Goal: Task Accomplishment & Management: Manage account settings

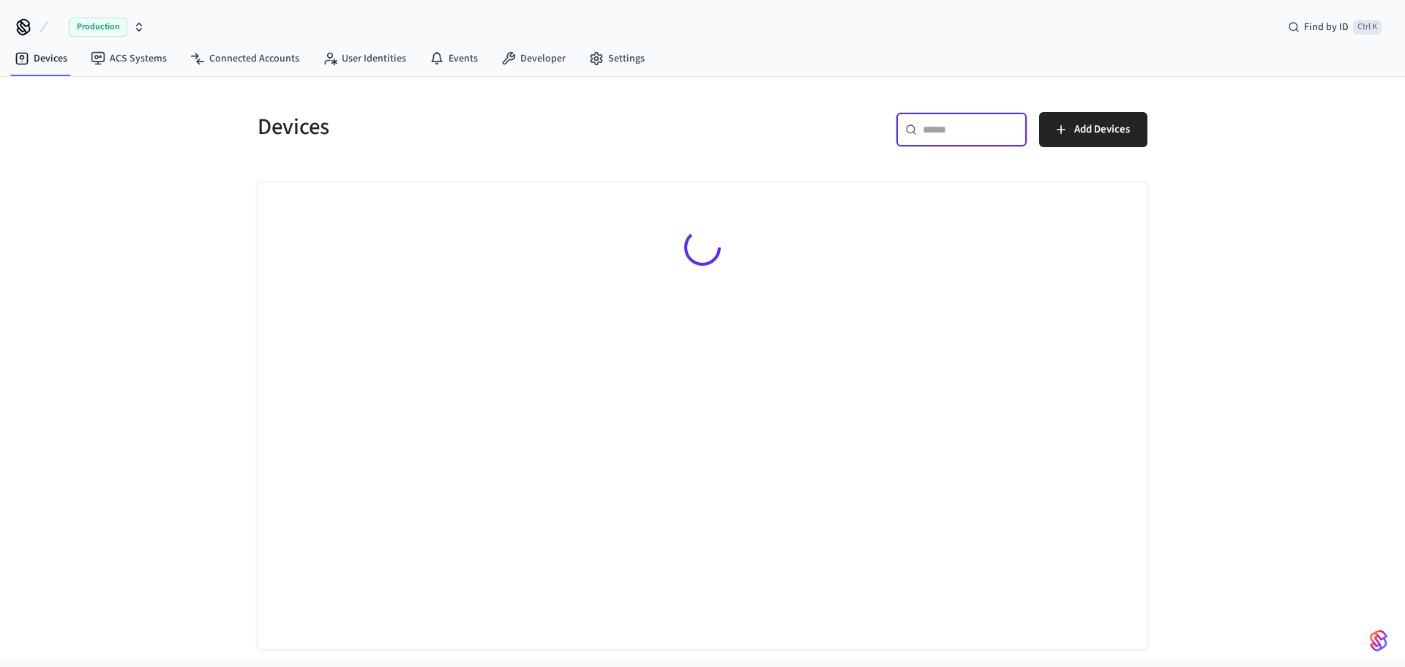
click at [933, 130] on input "text" at bounding box center [970, 129] width 95 height 15
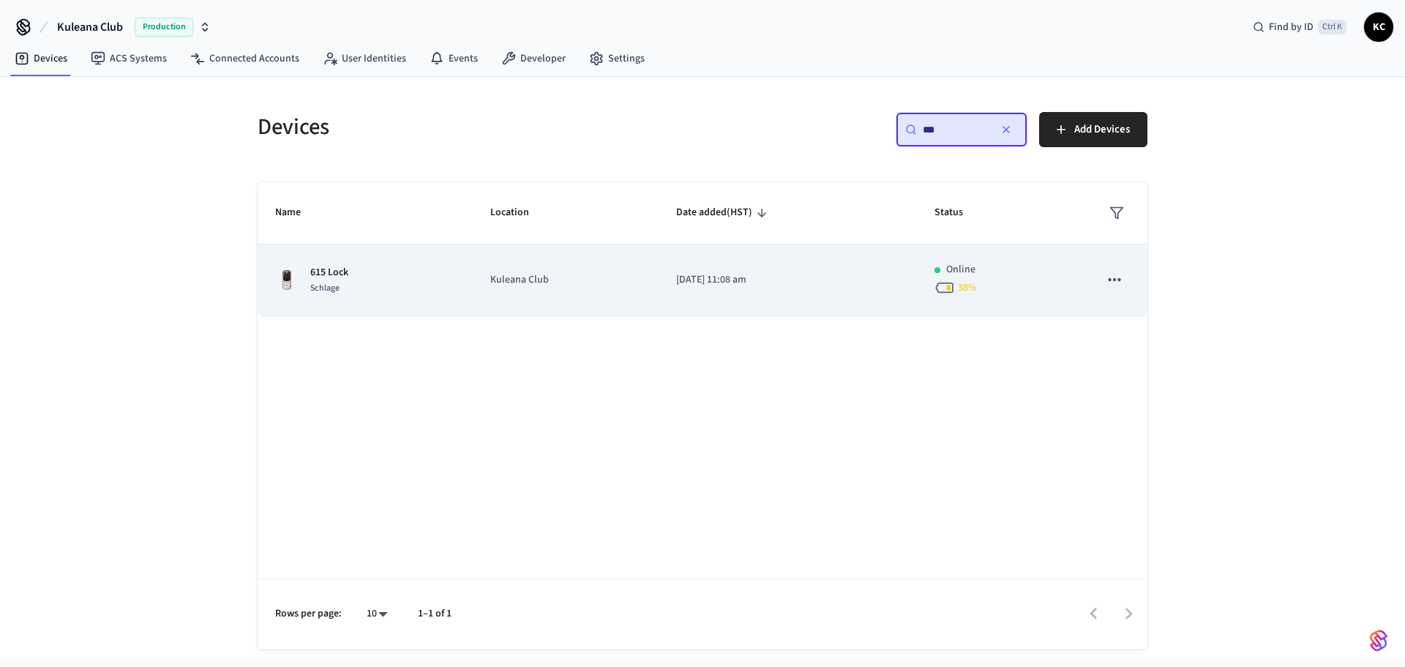
type input "***"
click at [741, 299] on td "[DATE] 11:08 am" at bounding box center [788, 280] width 258 height 72
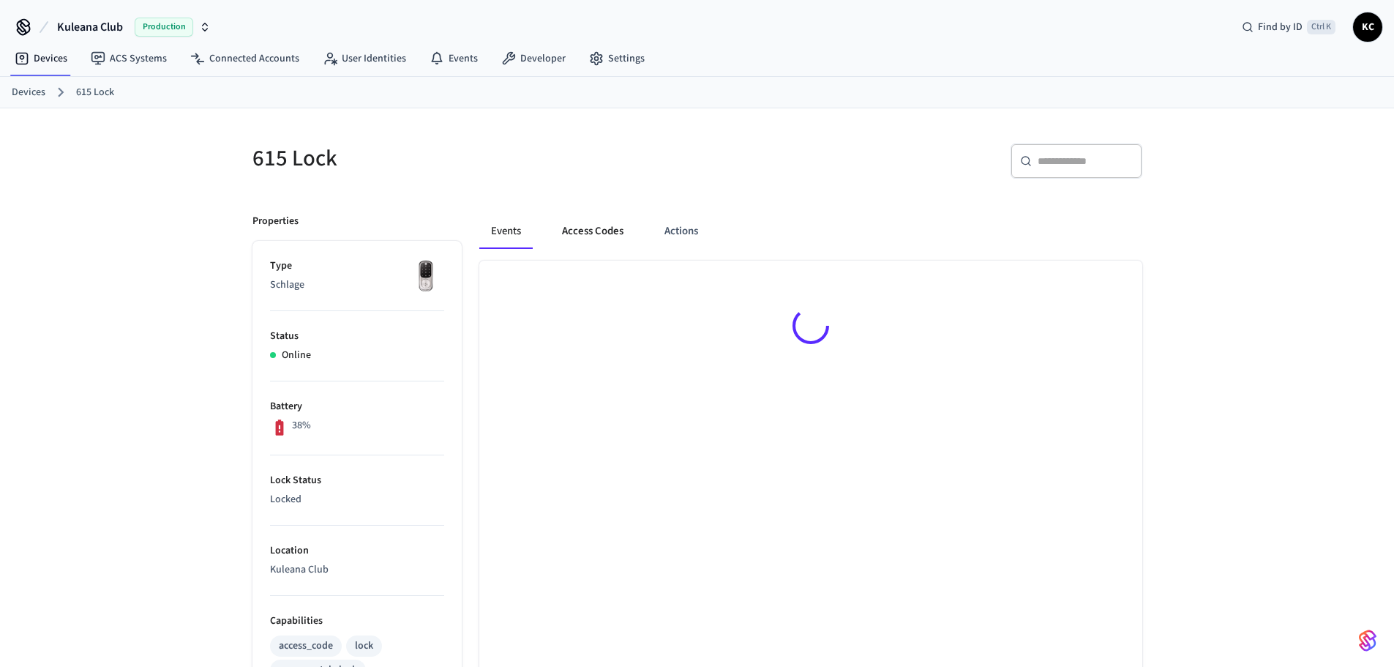
click at [585, 214] on button "Access Codes" at bounding box center [592, 231] width 85 height 35
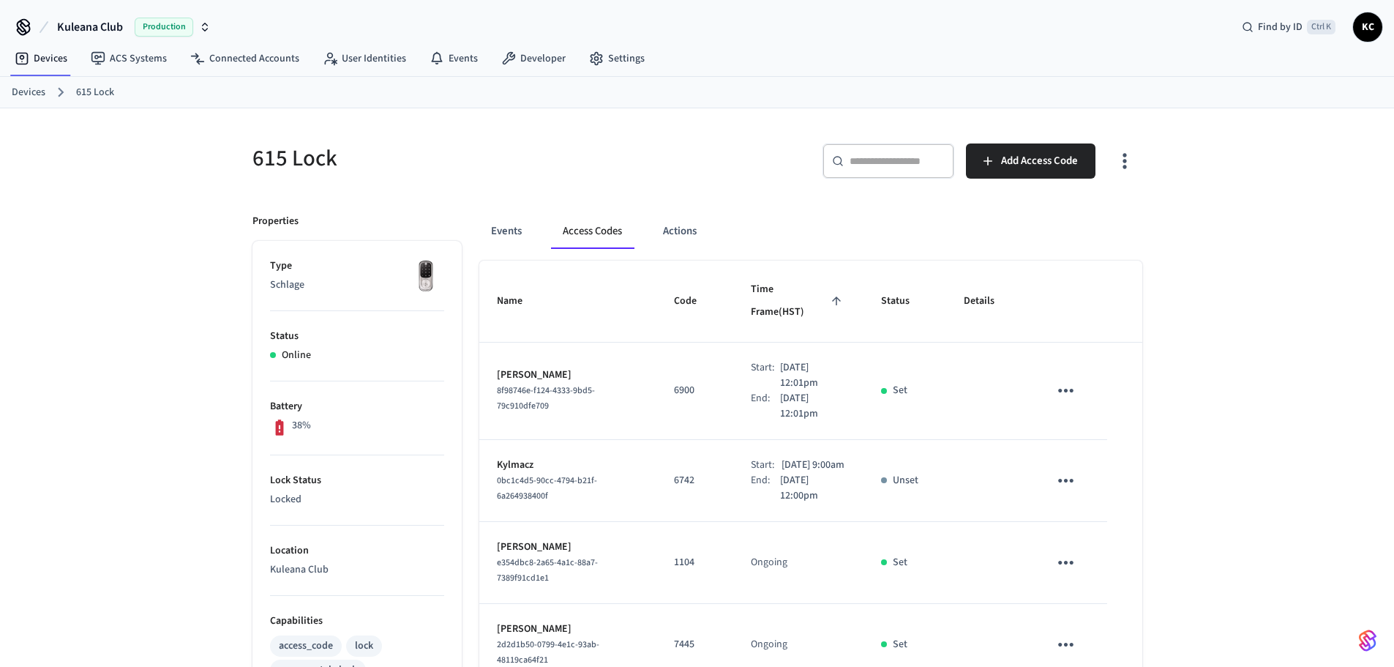
click at [587, 223] on button "Access Codes" at bounding box center [592, 231] width 83 height 35
click at [36, 89] on link "Devices" at bounding box center [29, 92] width 34 height 15
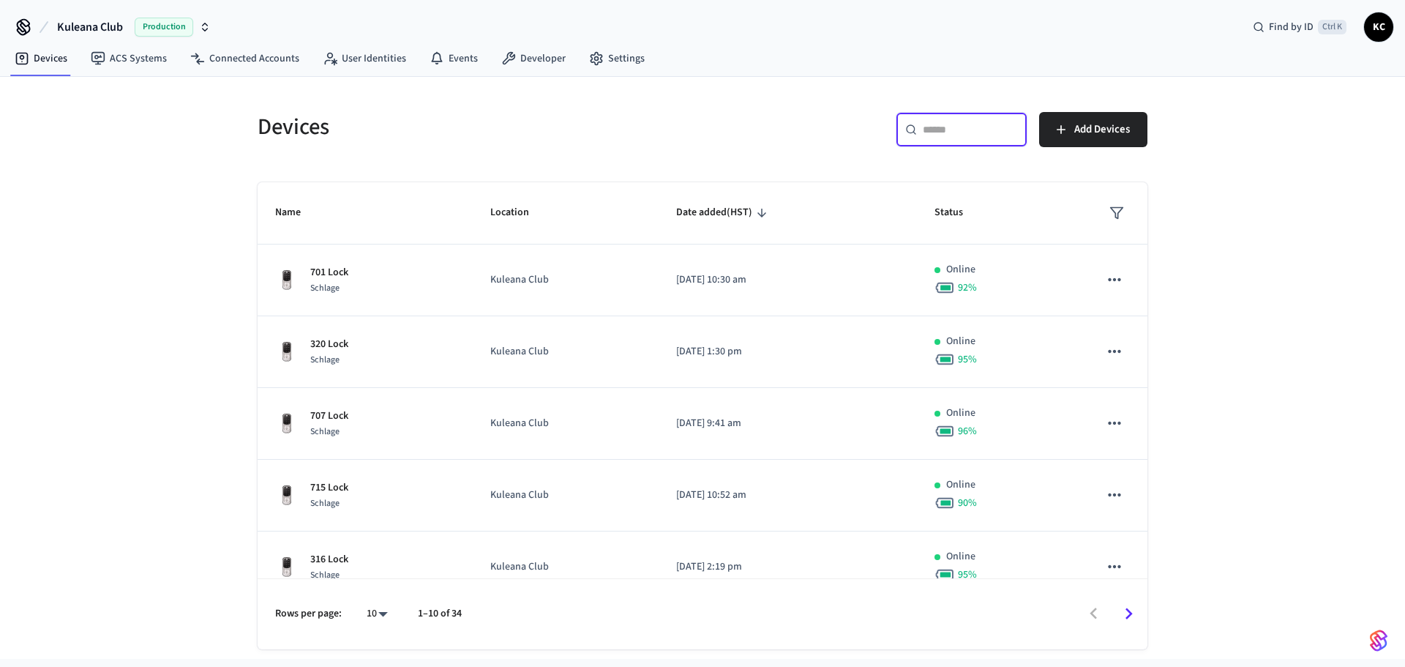
click at [929, 137] on input "text" at bounding box center [970, 129] width 95 height 15
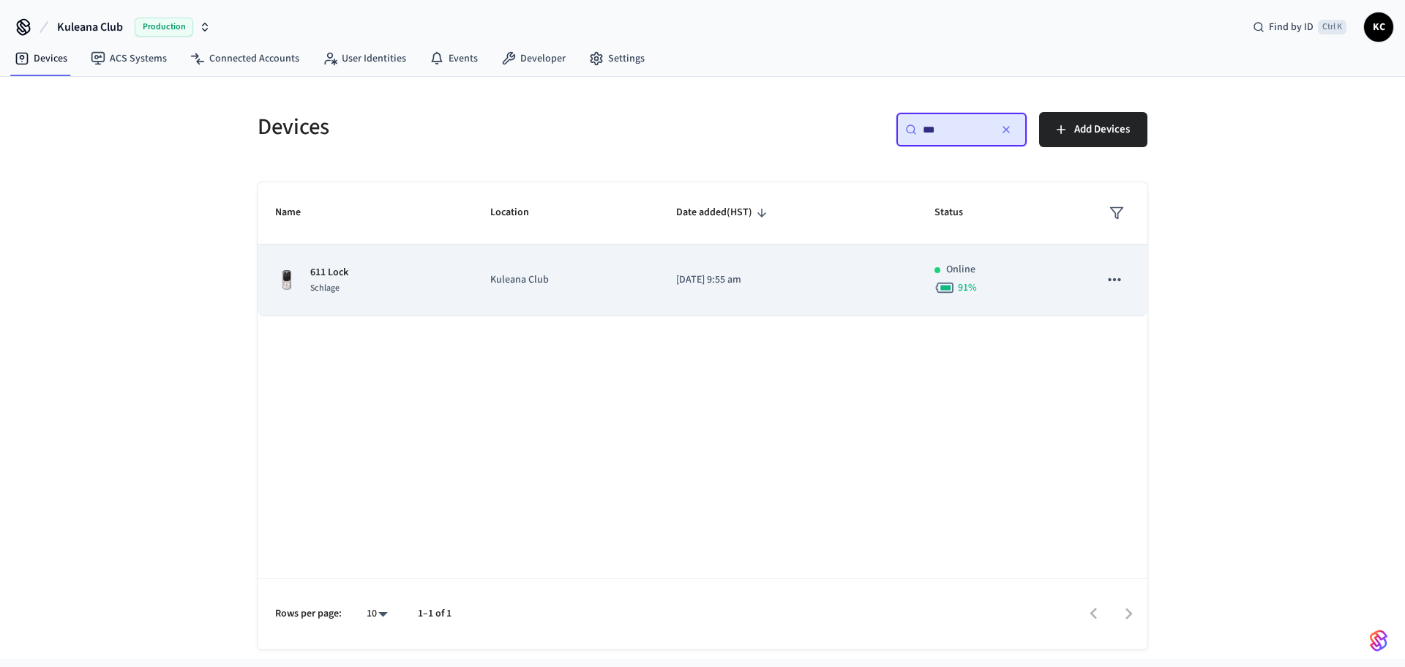
type input "***"
click at [695, 306] on td "[DATE] 9:55 am" at bounding box center [788, 280] width 258 height 72
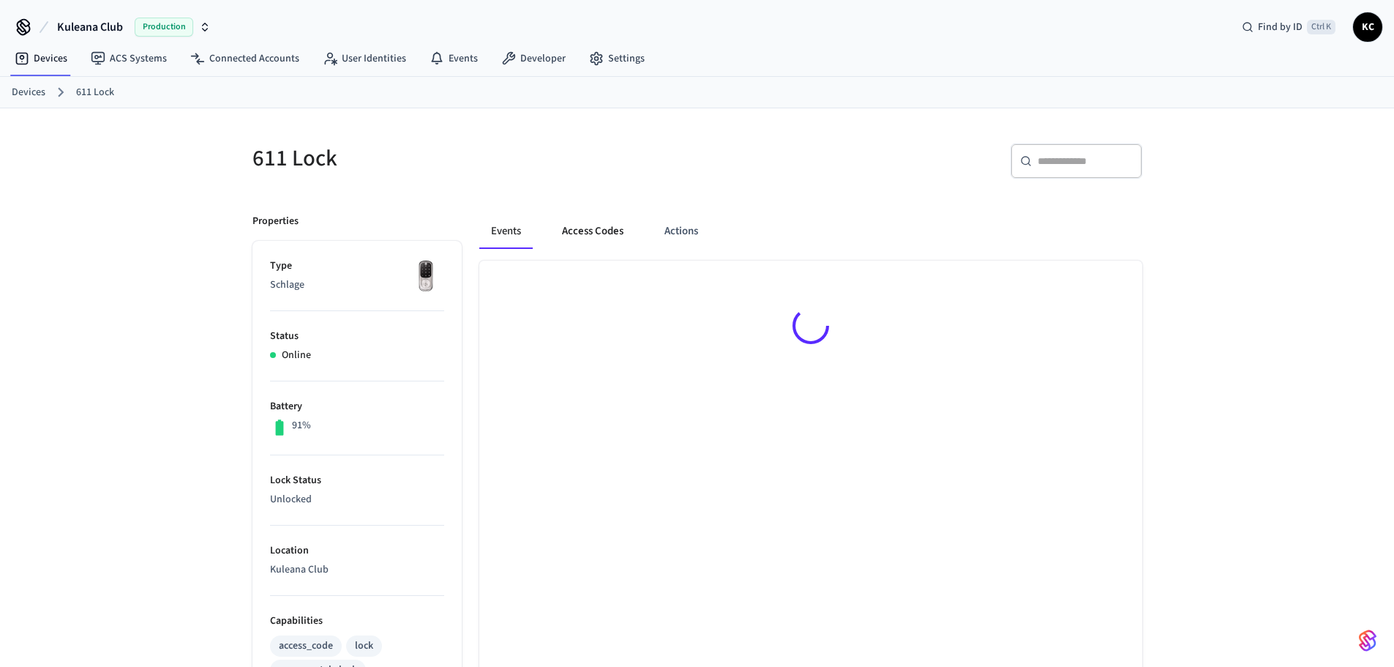
click at [589, 219] on button "Access Codes" at bounding box center [592, 231] width 85 height 35
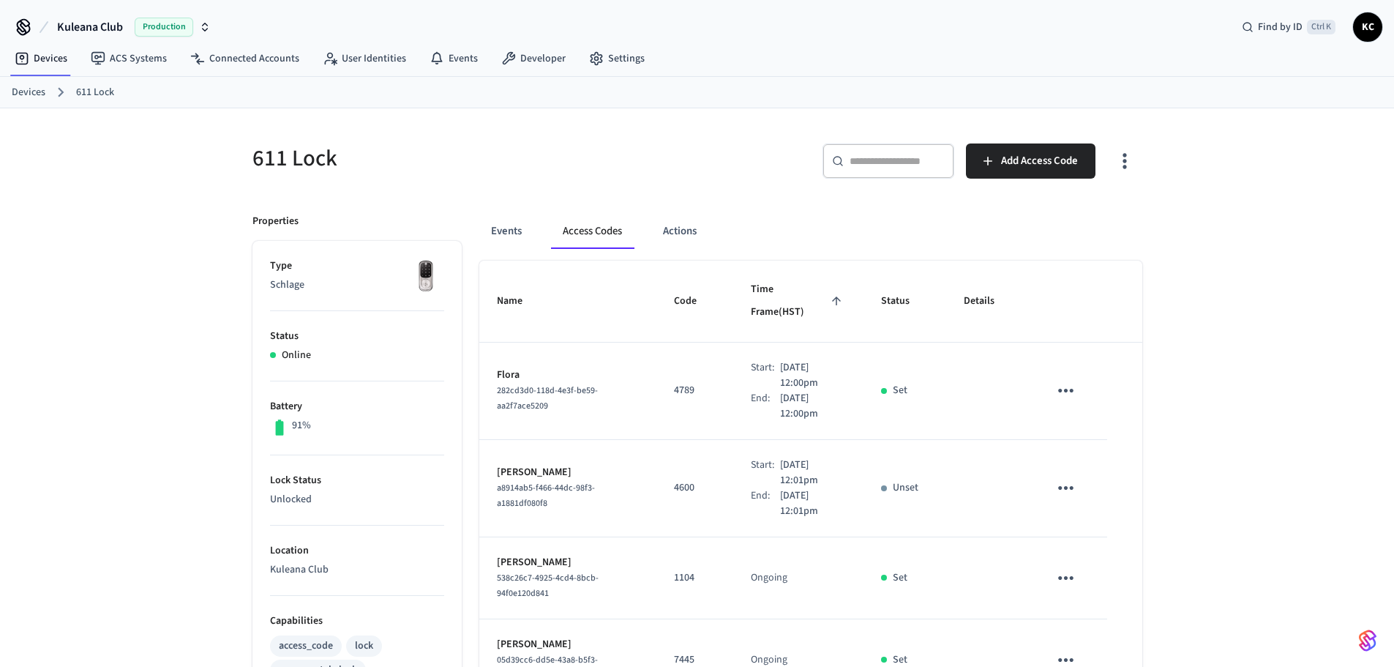
click at [1054, 471] on button "sticky table" at bounding box center [1066, 488] width 34 height 34
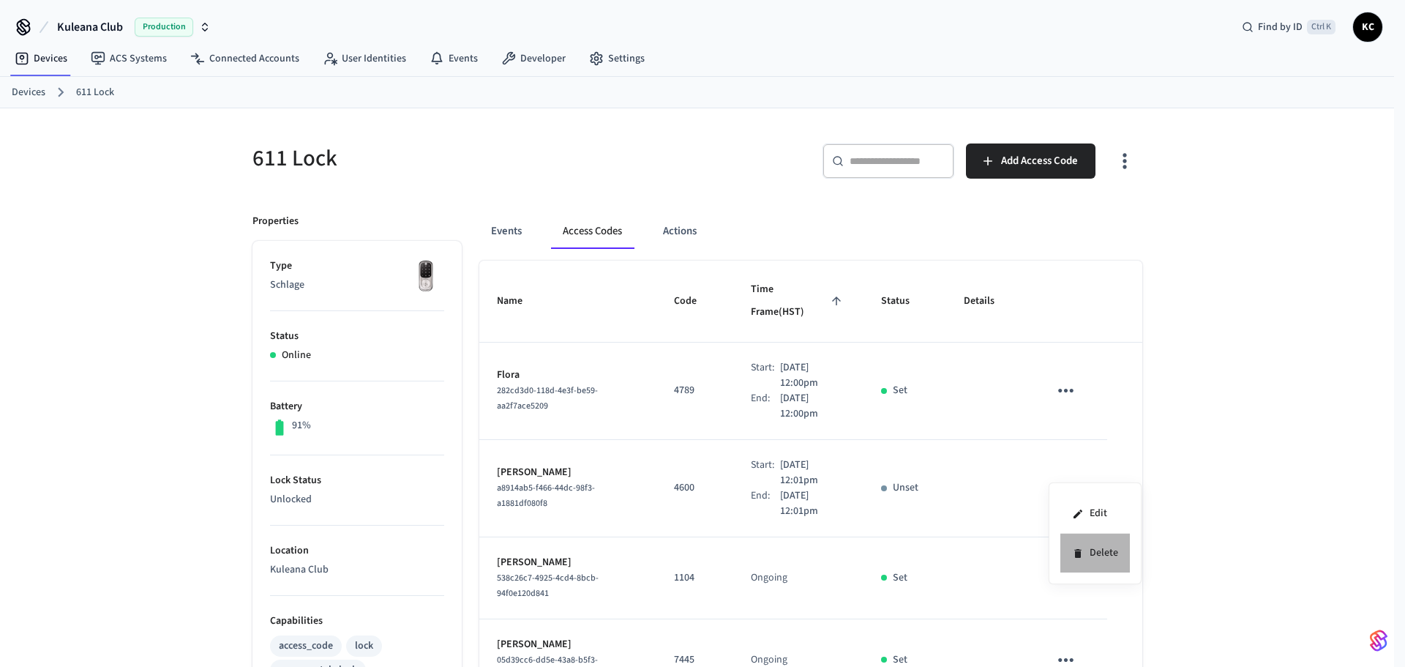
click at [1093, 554] on li "Delete" at bounding box center [1095, 552] width 70 height 39
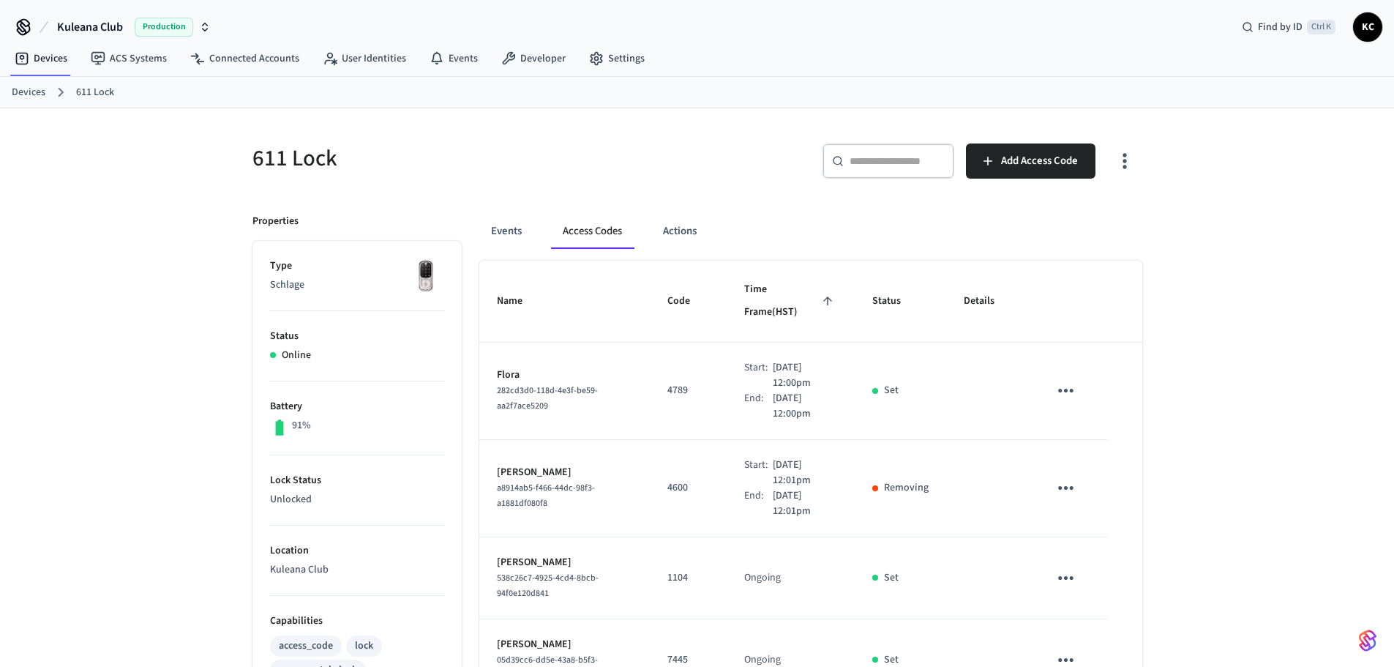
click at [33, 90] on link "Devices" at bounding box center [29, 92] width 34 height 15
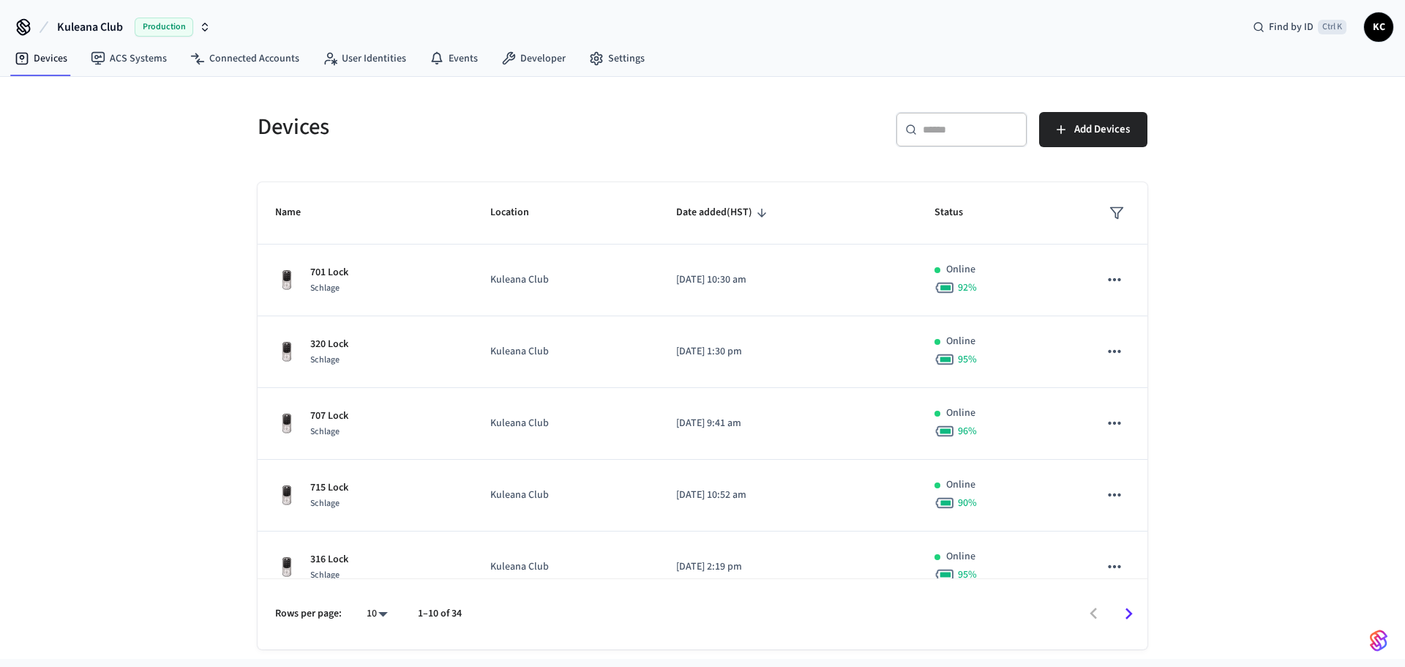
click at [938, 146] on div "​ ​" at bounding box center [962, 129] width 132 height 35
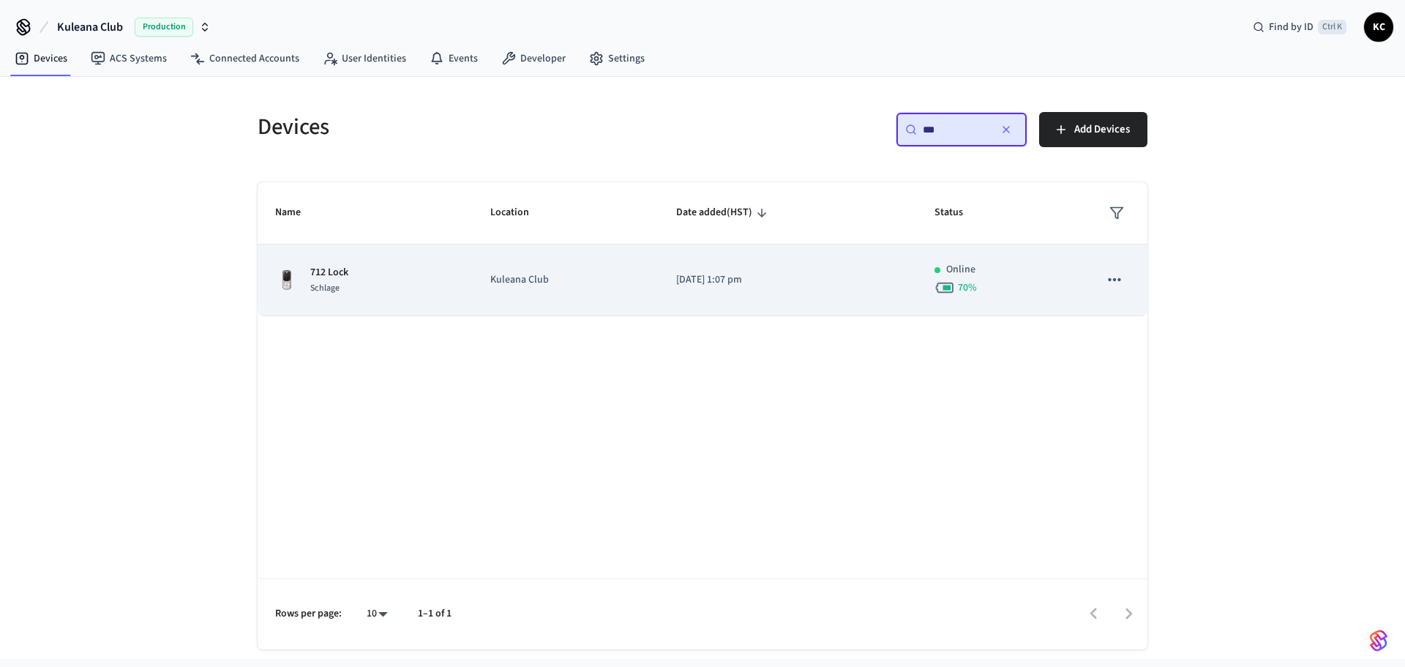
type input "***"
click at [762, 279] on p "[DATE] 1:07 pm" at bounding box center [787, 279] width 223 height 15
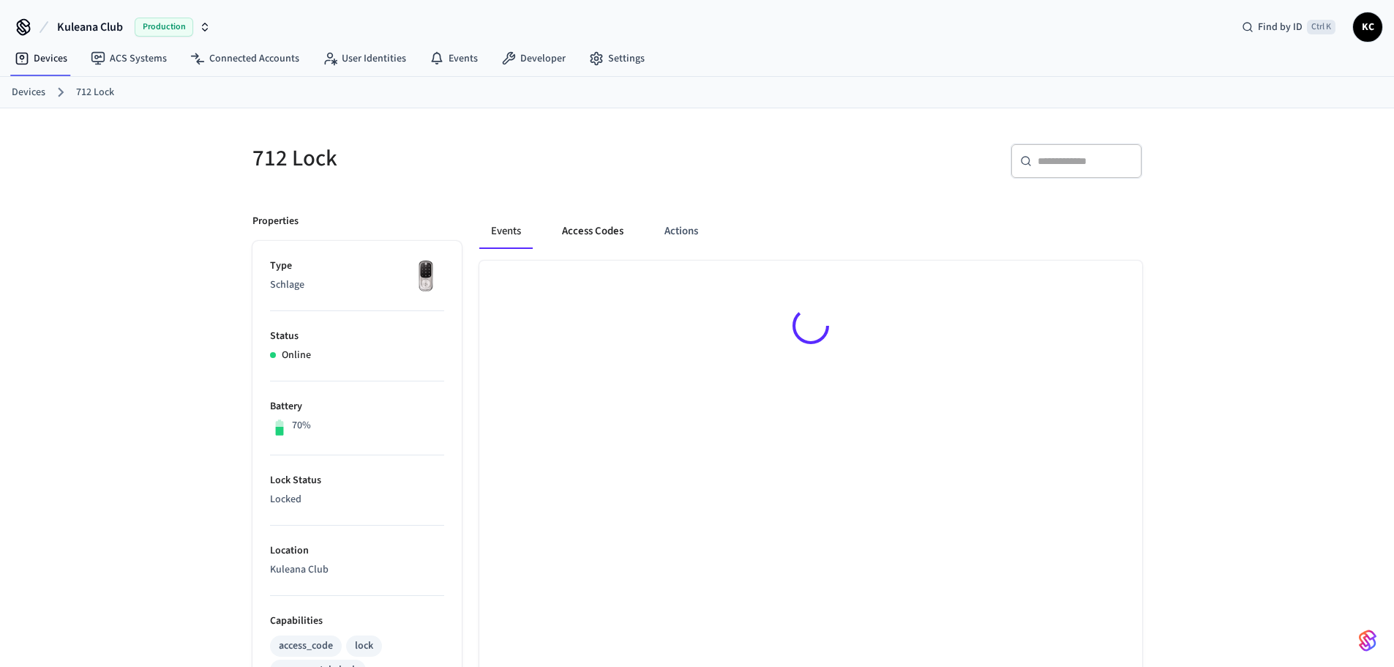
click at [588, 235] on button "Access Codes" at bounding box center [592, 231] width 85 height 35
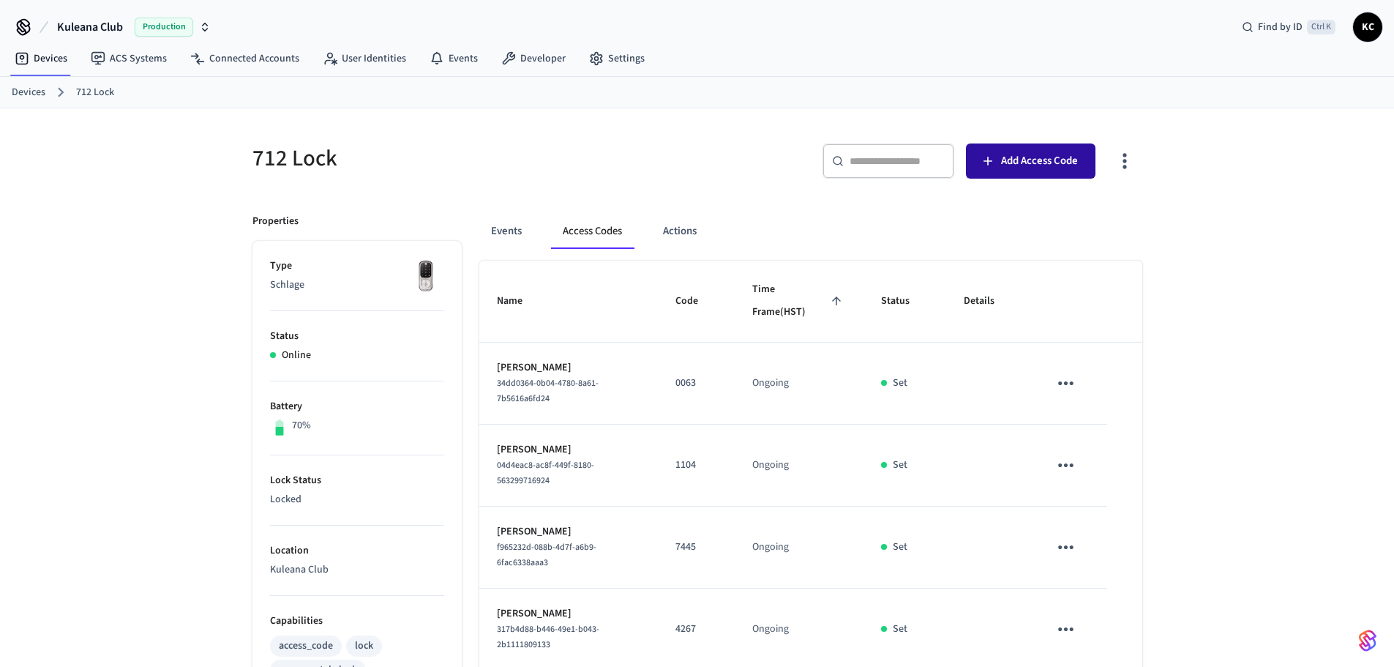
click at [1036, 174] on button "Add Access Code" at bounding box center [1031, 160] width 130 height 35
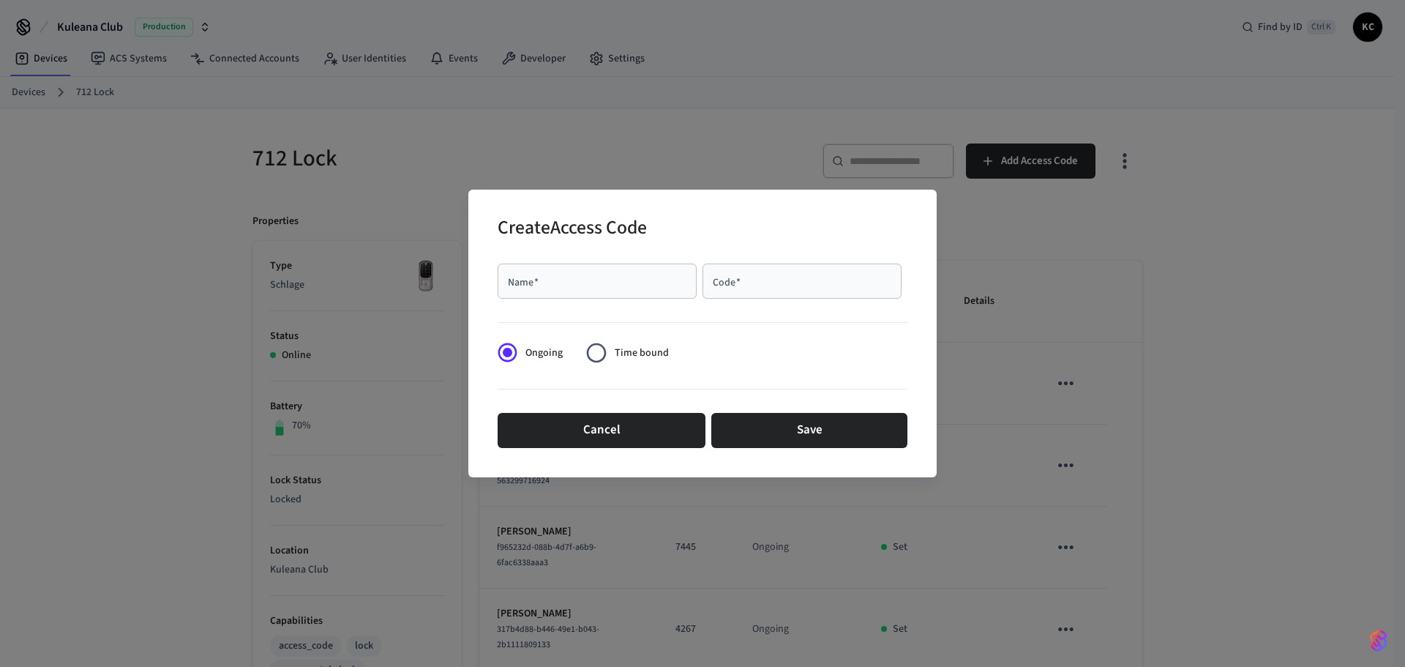
click at [637, 283] on input "Name   *" at bounding box center [596, 281] width 181 height 15
type input "********"
type input "****"
click at [640, 354] on span "Time bound" at bounding box center [642, 352] width 54 height 15
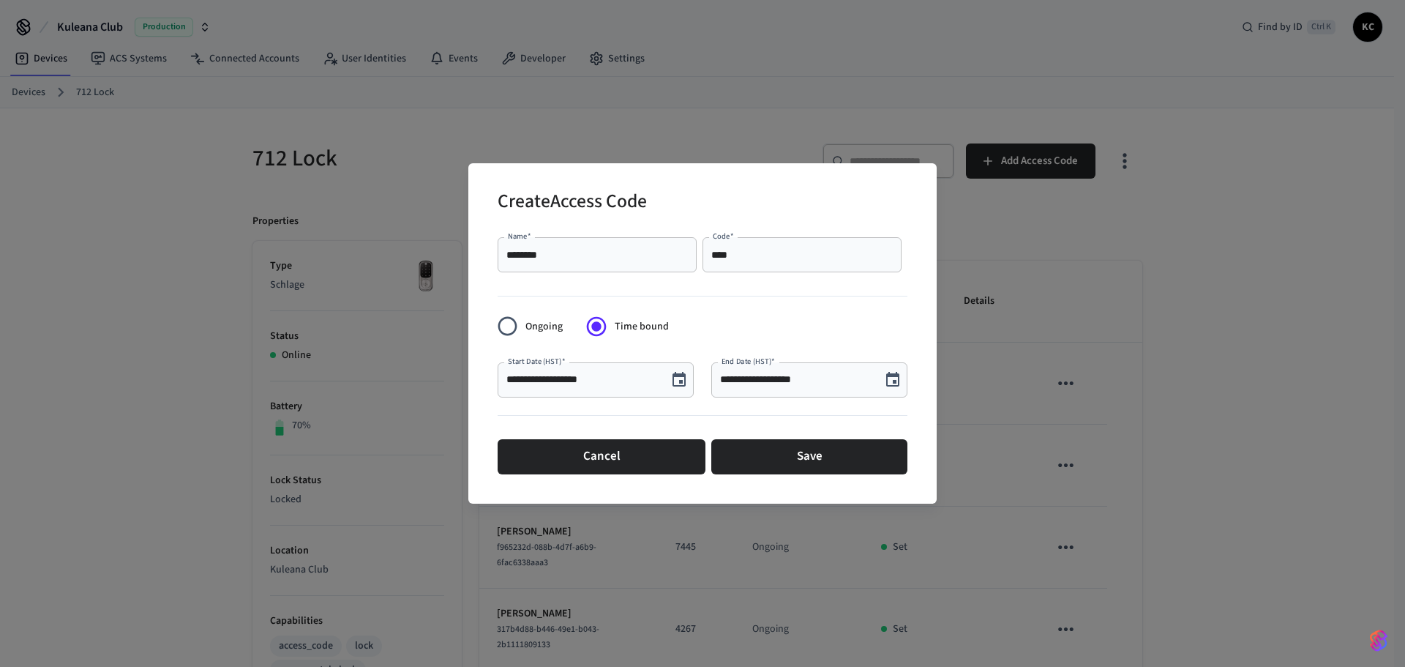
click at [678, 378] on icon "Choose date, selected date is Sep 18, 2025" at bounding box center [679, 380] width 18 height 18
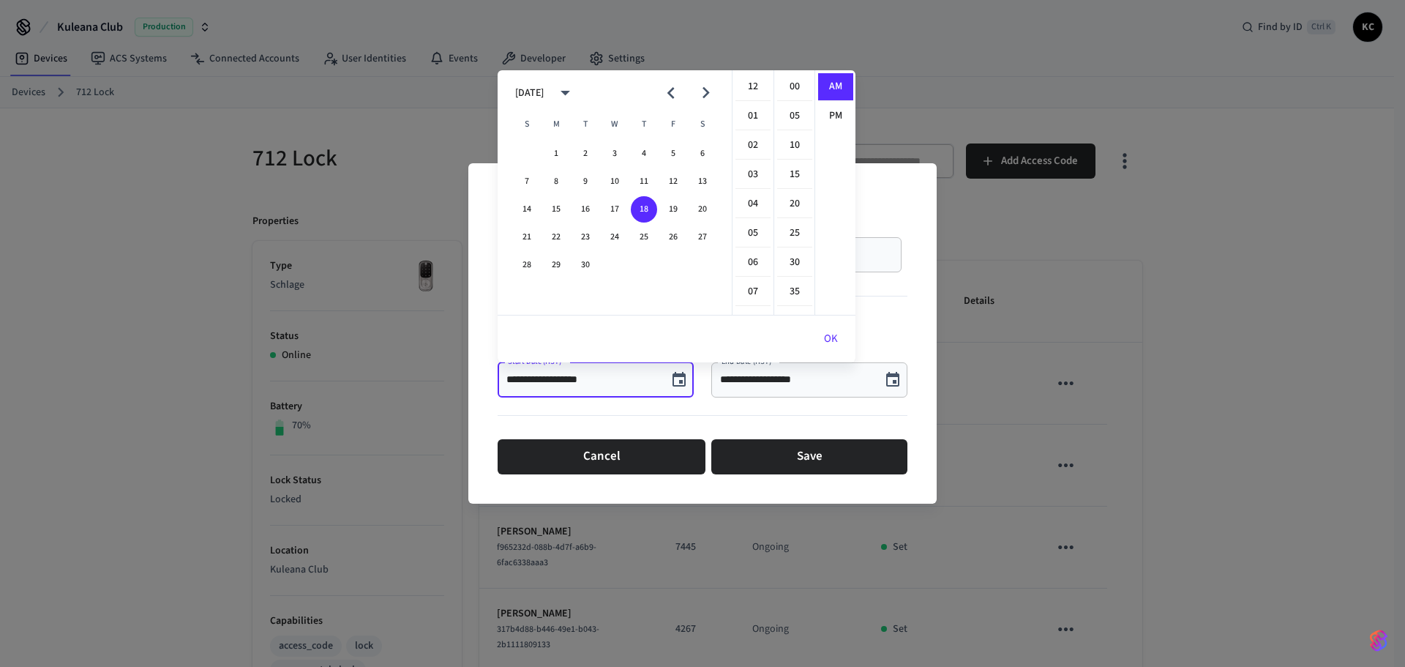
scroll to position [263, 0]
click at [673, 211] on button "19" at bounding box center [673, 209] width 26 height 26
click at [743, 78] on li "12" at bounding box center [752, 87] width 35 height 28
click at [797, 86] on li "00" at bounding box center [794, 87] width 35 height 28
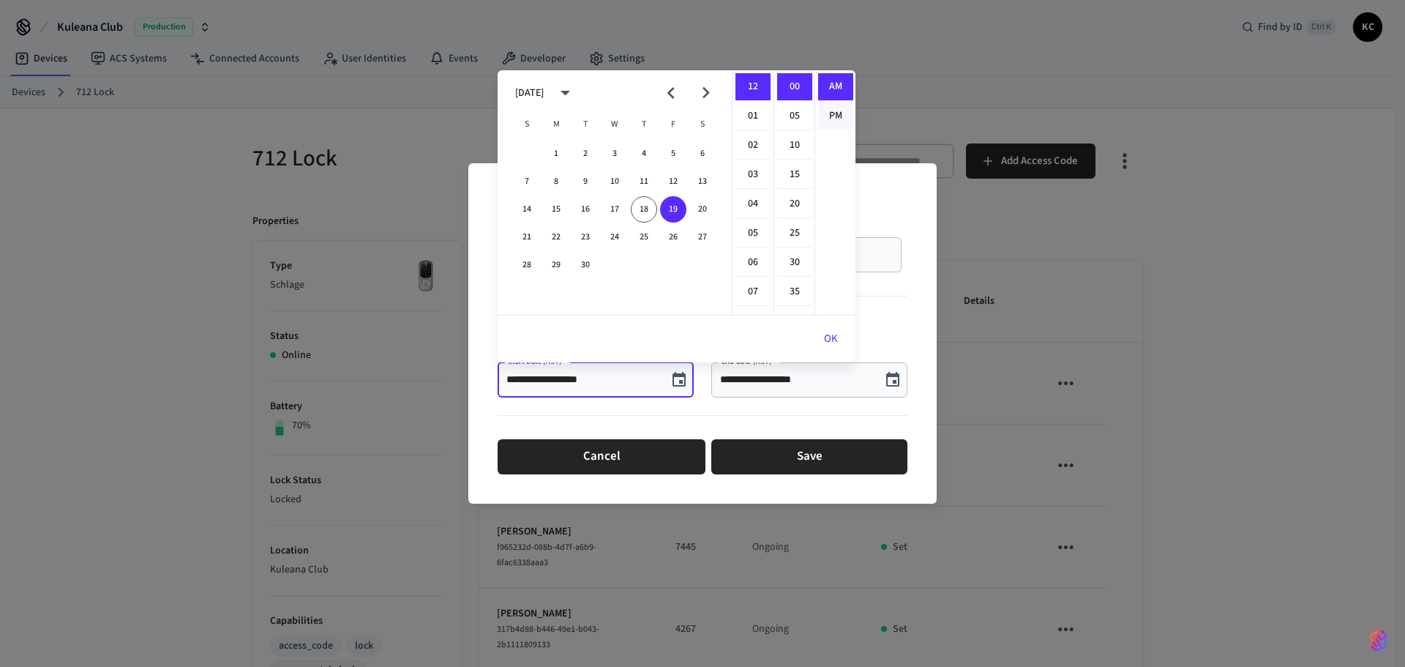
click at [825, 113] on li "PM" at bounding box center [835, 115] width 35 height 27
type input "**********"
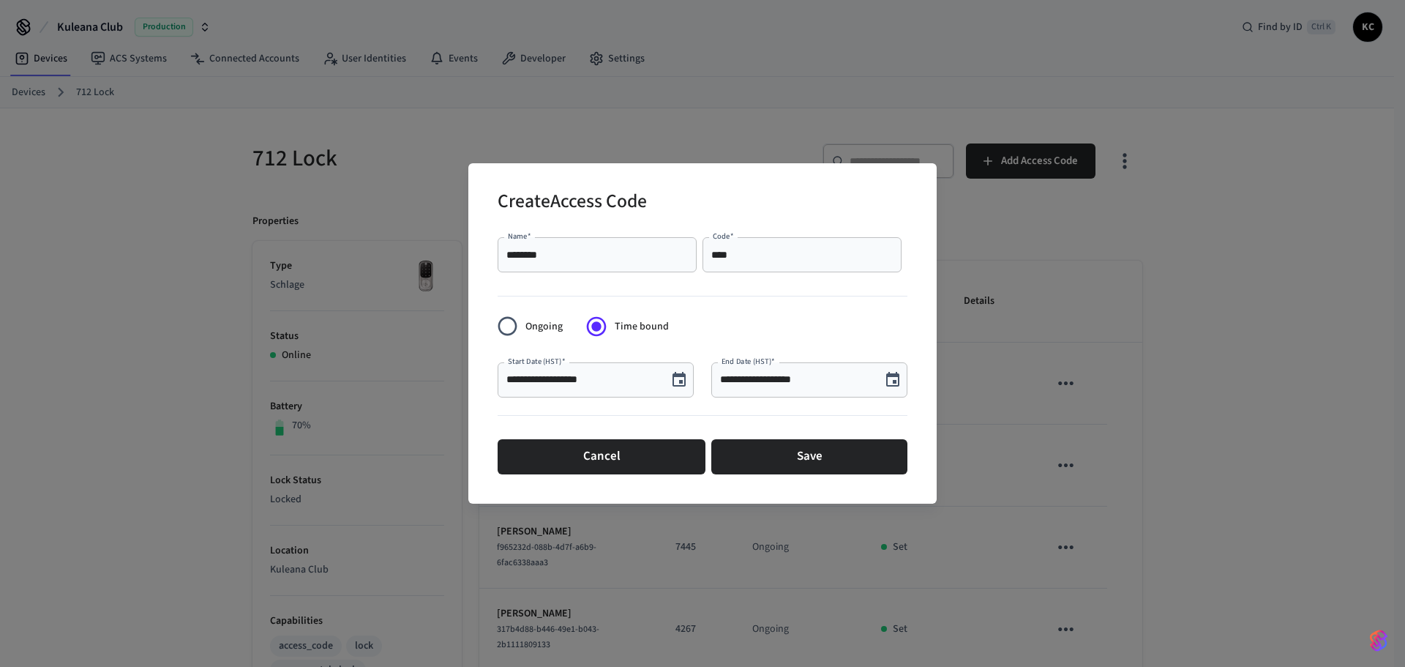
click at [894, 372] on icon "Choose date, selected date is Sep 18, 2025" at bounding box center [893, 380] width 18 height 18
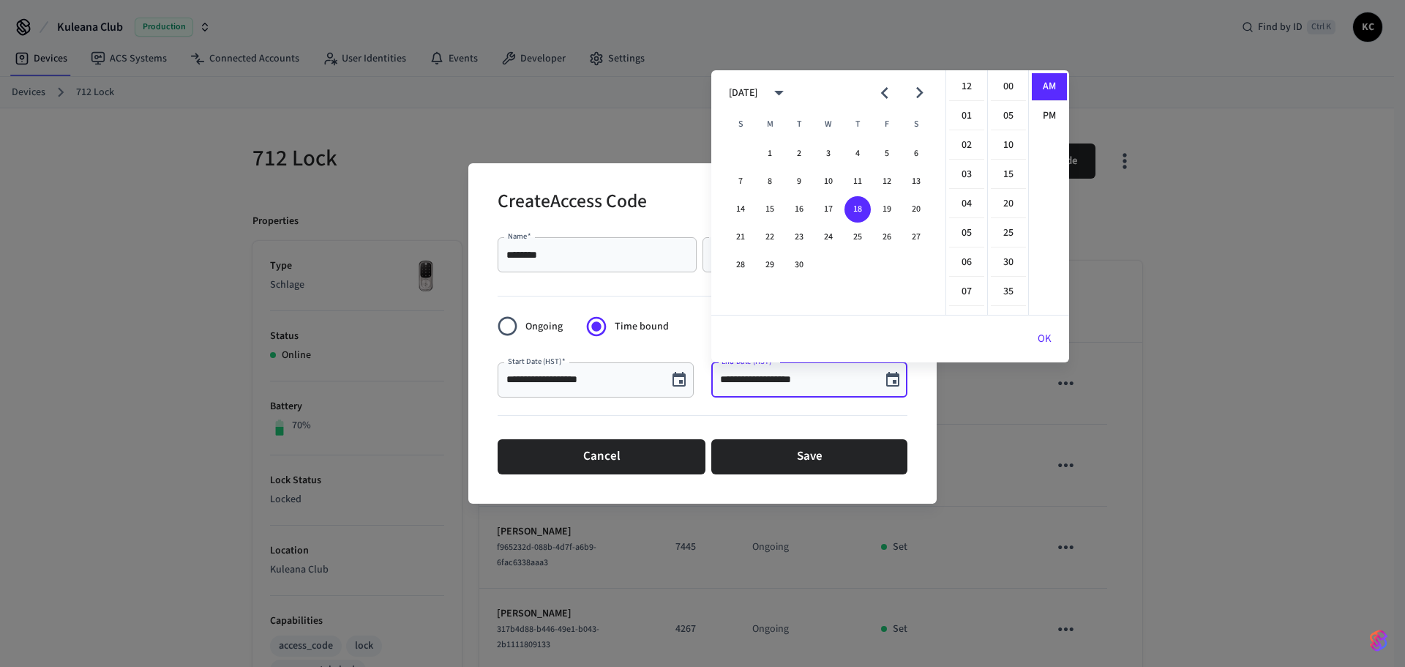
scroll to position [263, 0]
click at [889, 242] on button "26" at bounding box center [887, 237] width 26 height 26
click at [970, 85] on li "12" at bounding box center [966, 87] width 35 height 28
click at [1004, 85] on li "00" at bounding box center [1008, 87] width 35 height 28
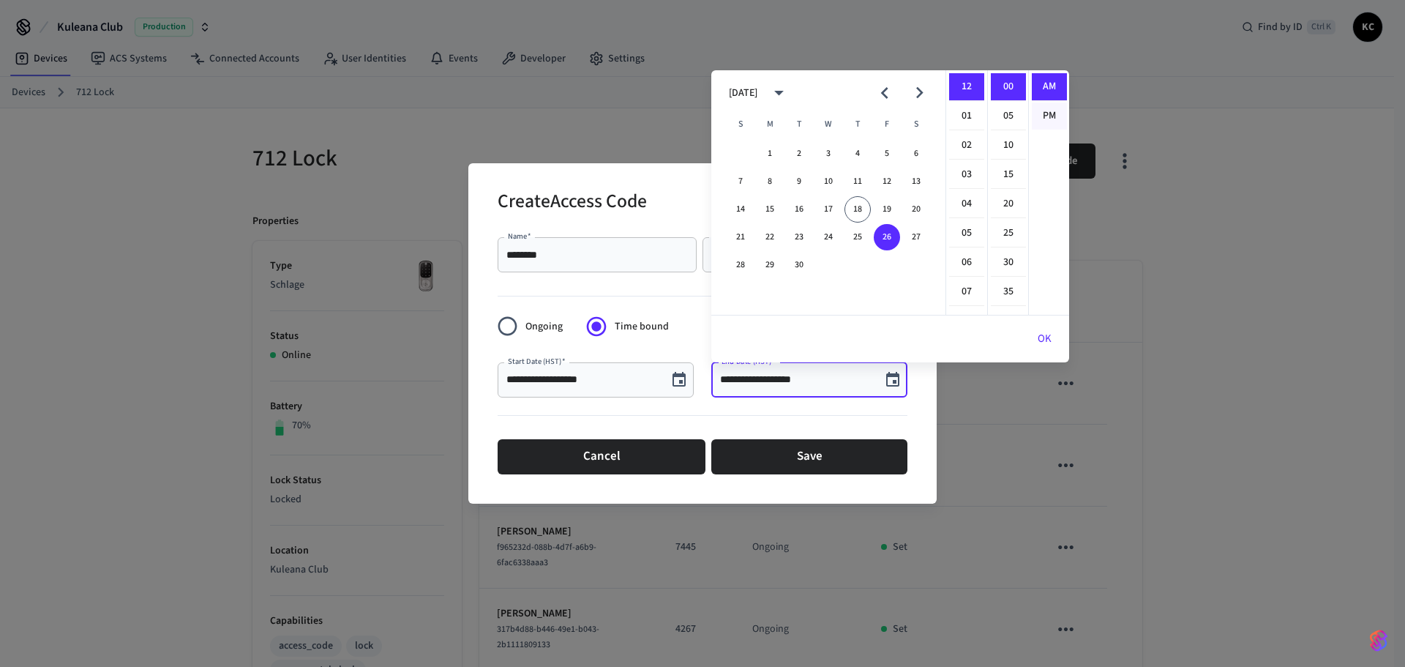
click at [1036, 108] on li "PM" at bounding box center [1049, 115] width 35 height 27
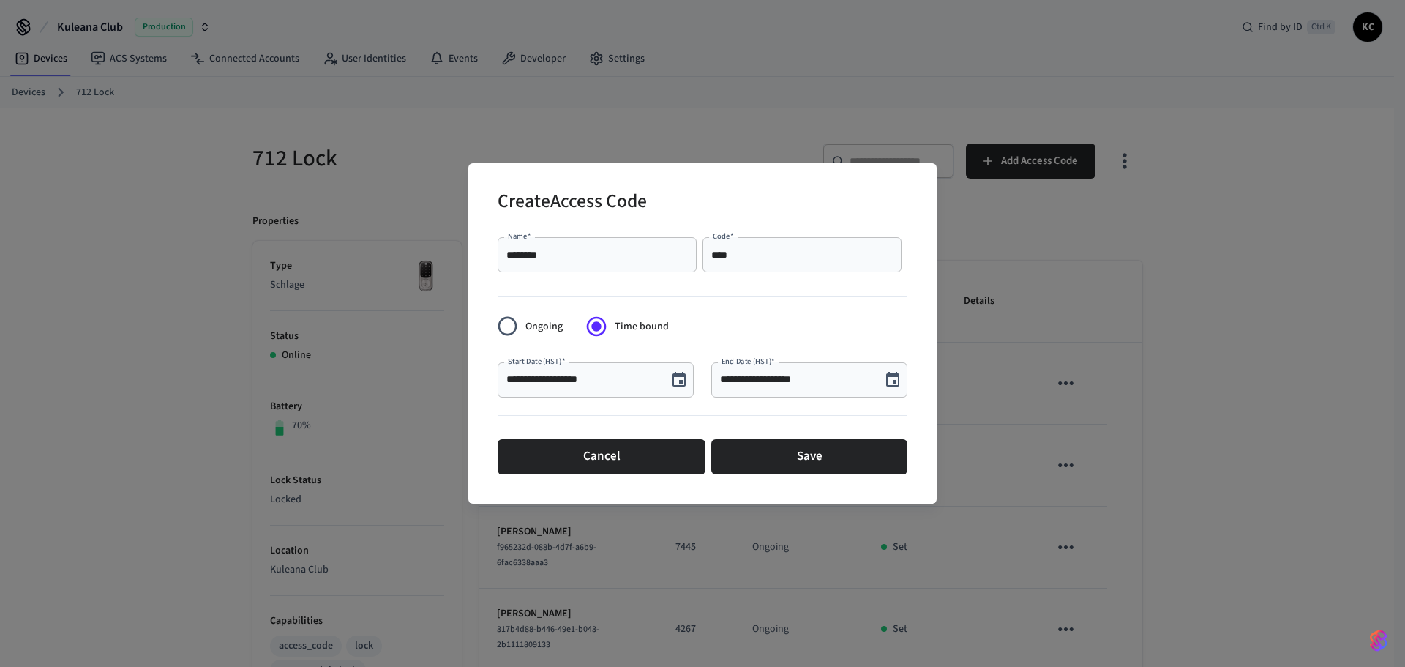
type input "**********"
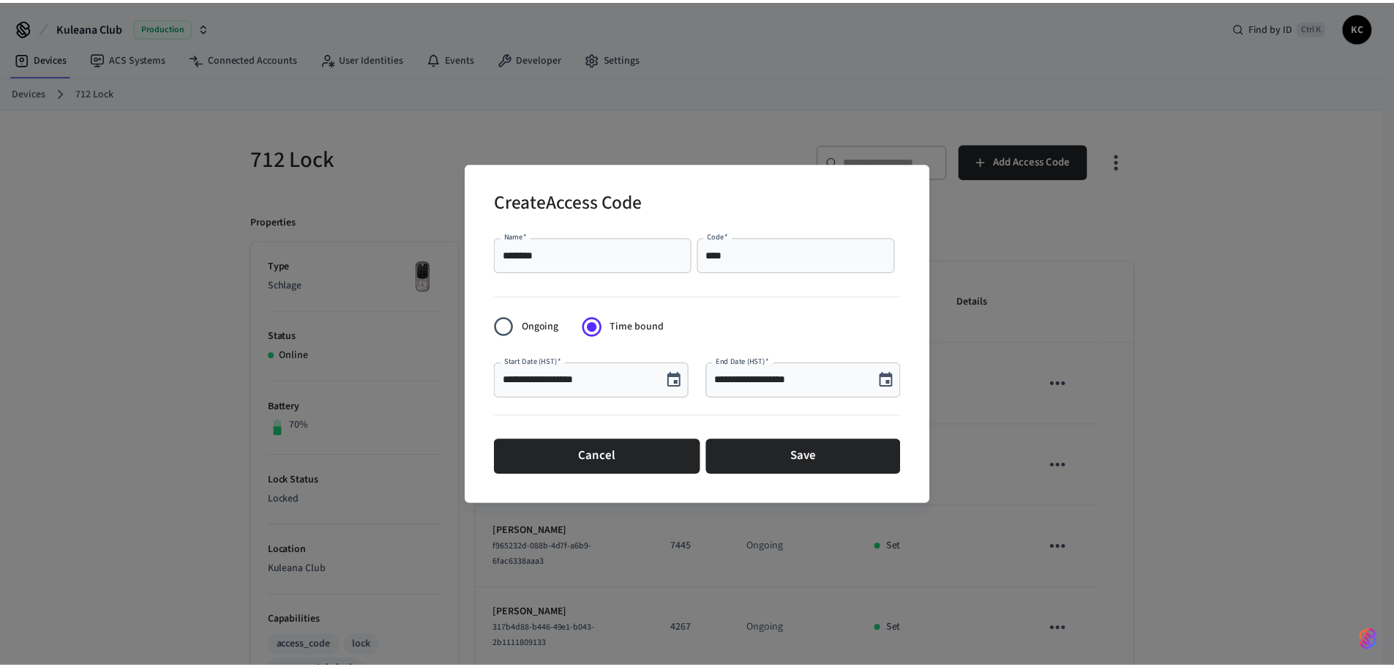
scroll to position [27, 0]
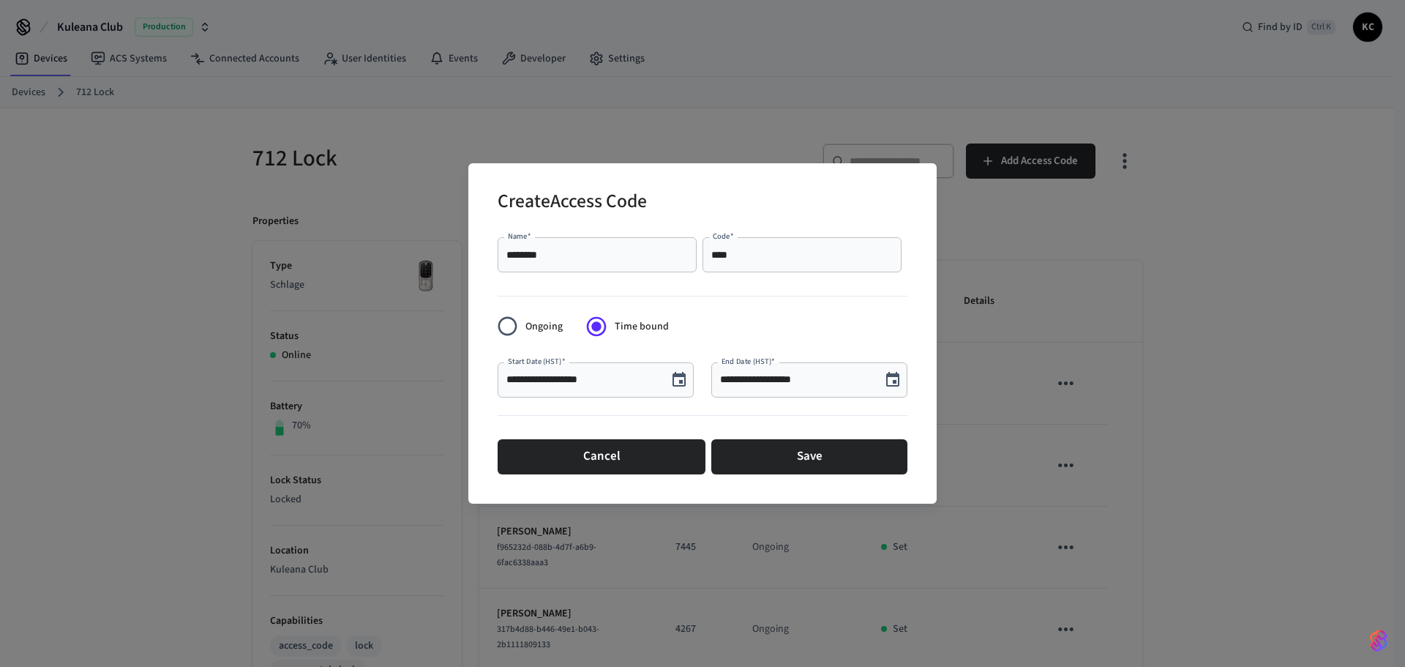
click at [858, 479] on div "Cancel Save" at bounding box center [703, 456] width 410 height 47
click at [839, 456] on button "Save" at bounding box center [809, 456] width 196 height 35
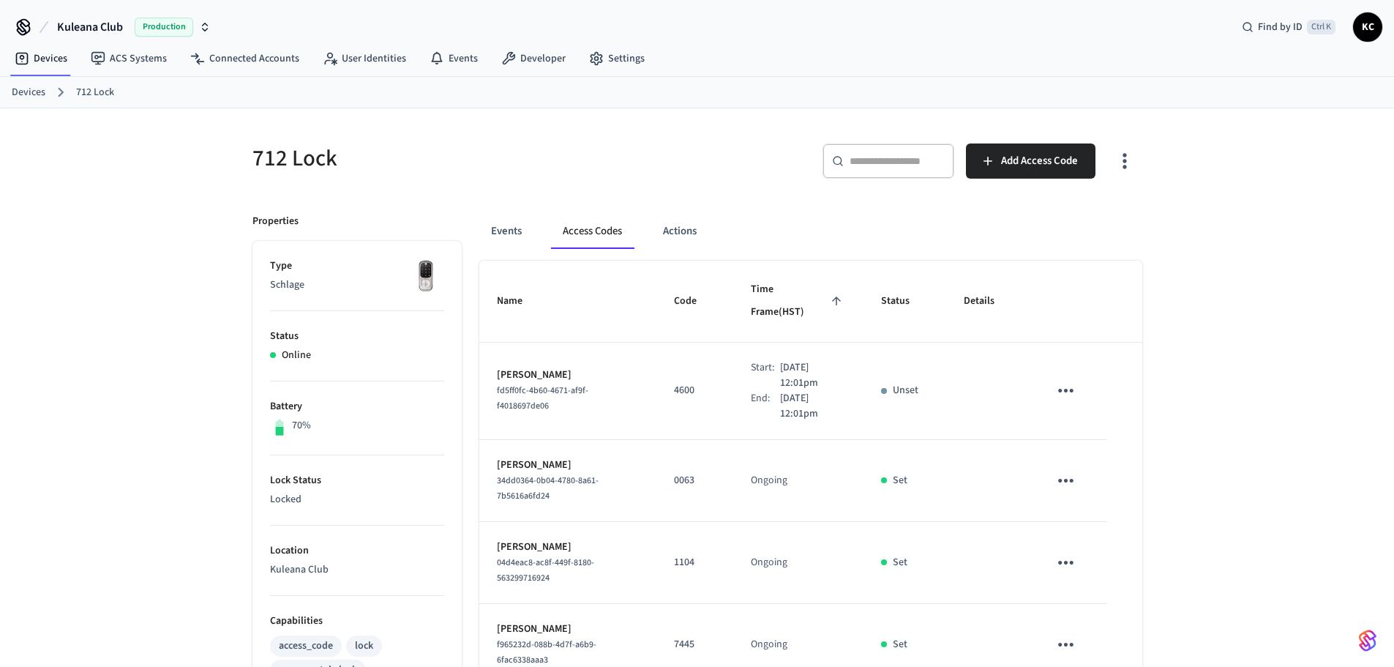
click at [50, 199] on div "712 Lock ​ ​ Add Access Code Properties Type Schlage Status Online Battery 70% …" at bounding box center [697, 678] width 1394 height 1140
click at [21, 91] on link "Devices" at bounding box center [29, 92] width 34 height 15
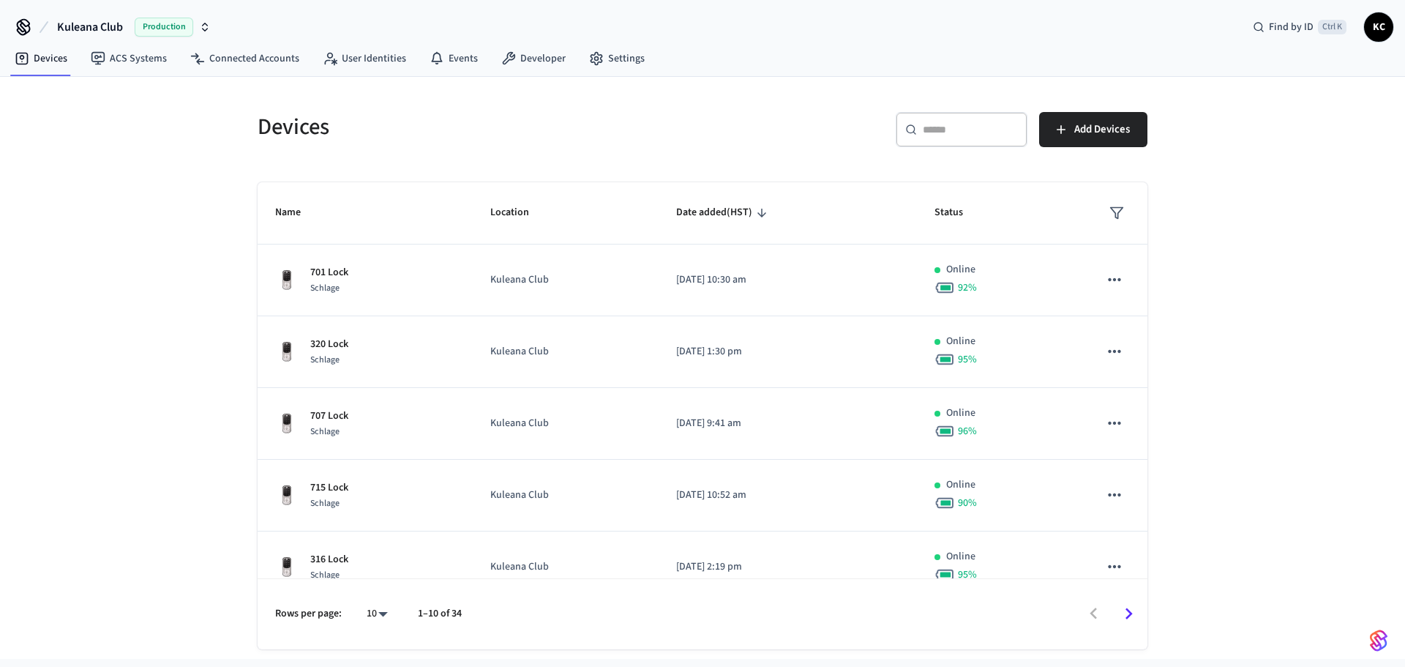
click at [953, 129] on input "text" at bounding box center [970, 129] width 95 height 15
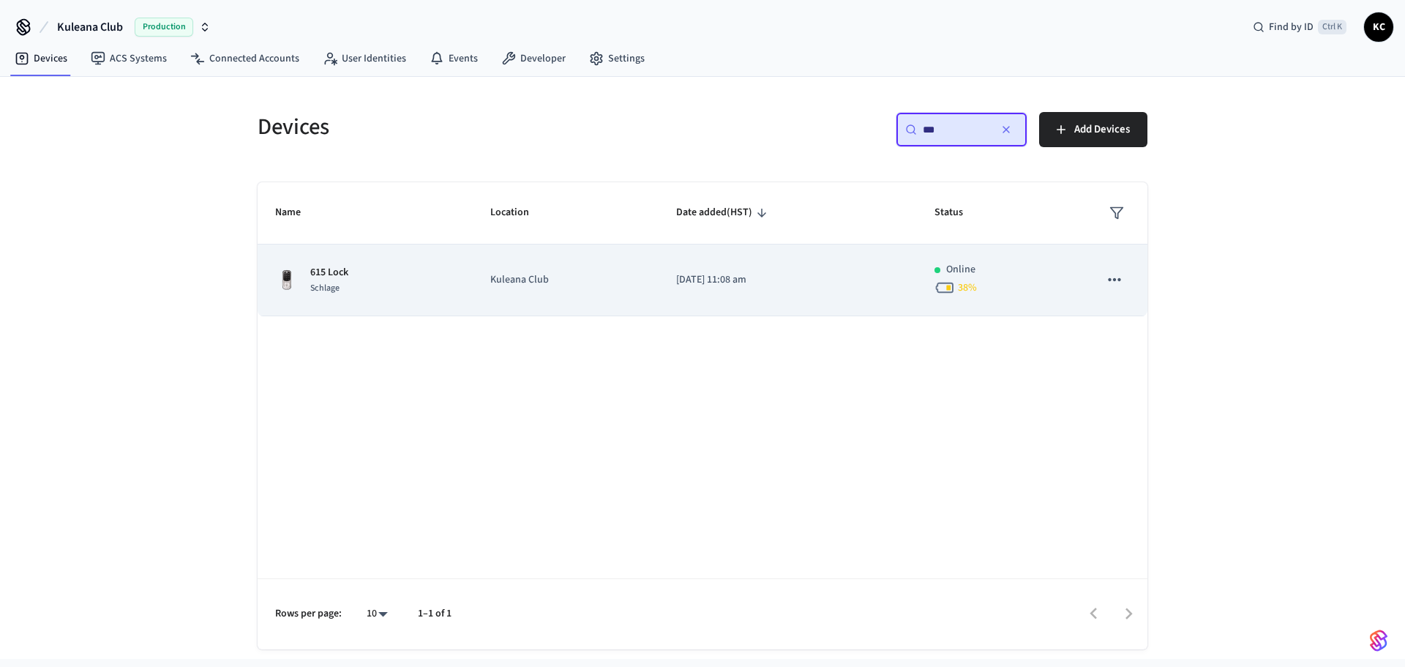
type input "***"
click at [802, 257] on td "[DATE] 11:08 am" at bounding box center [788, 280] width 258 height 72
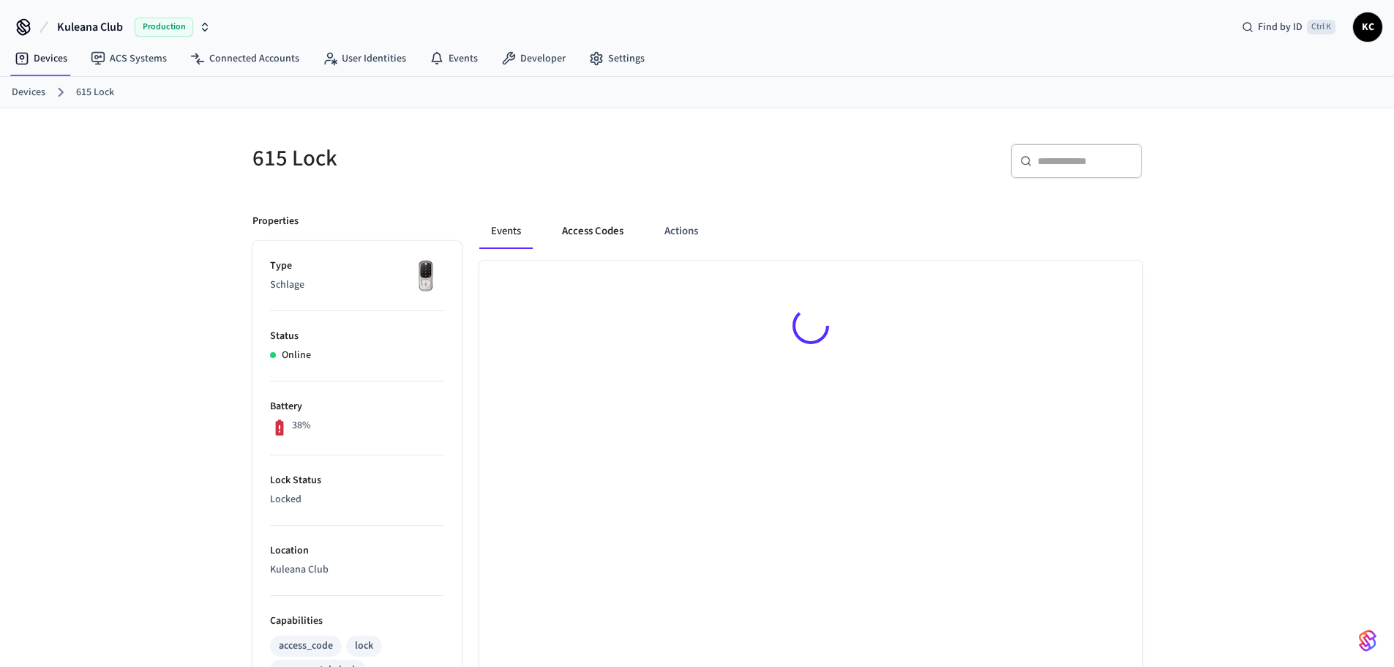
click at [592, 233] on button "Access Codes" at bounding box center [592, 231] width 85 height 35
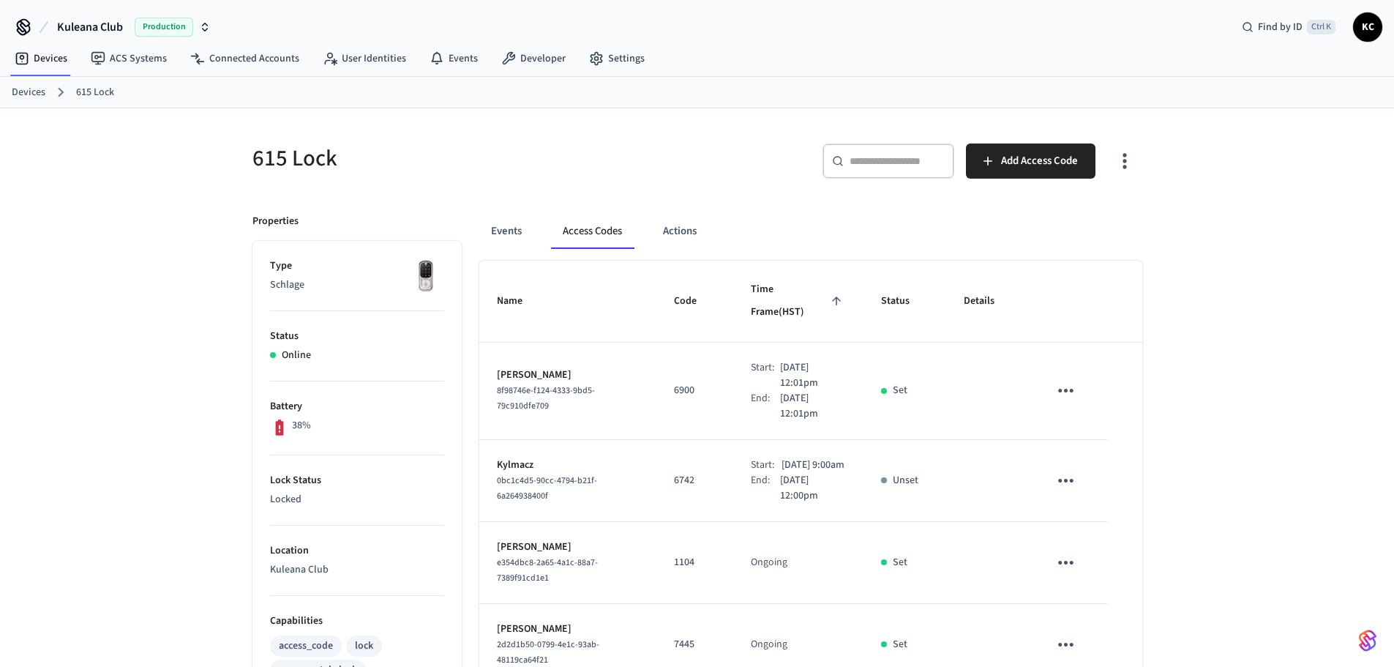
click at [26, 72] on nav "Devices ACS Systems Connected Accounts User Identities Events Developer Settings" at bounding box center [330, 59] width 654 height 34
click at [26, 105] on div "Devices 615 Lock" at bounding box center [697, 92] width 1394 height 31
click at [27, 96] on link "Devices" at bounding box center [29, 92] width 34 height 15
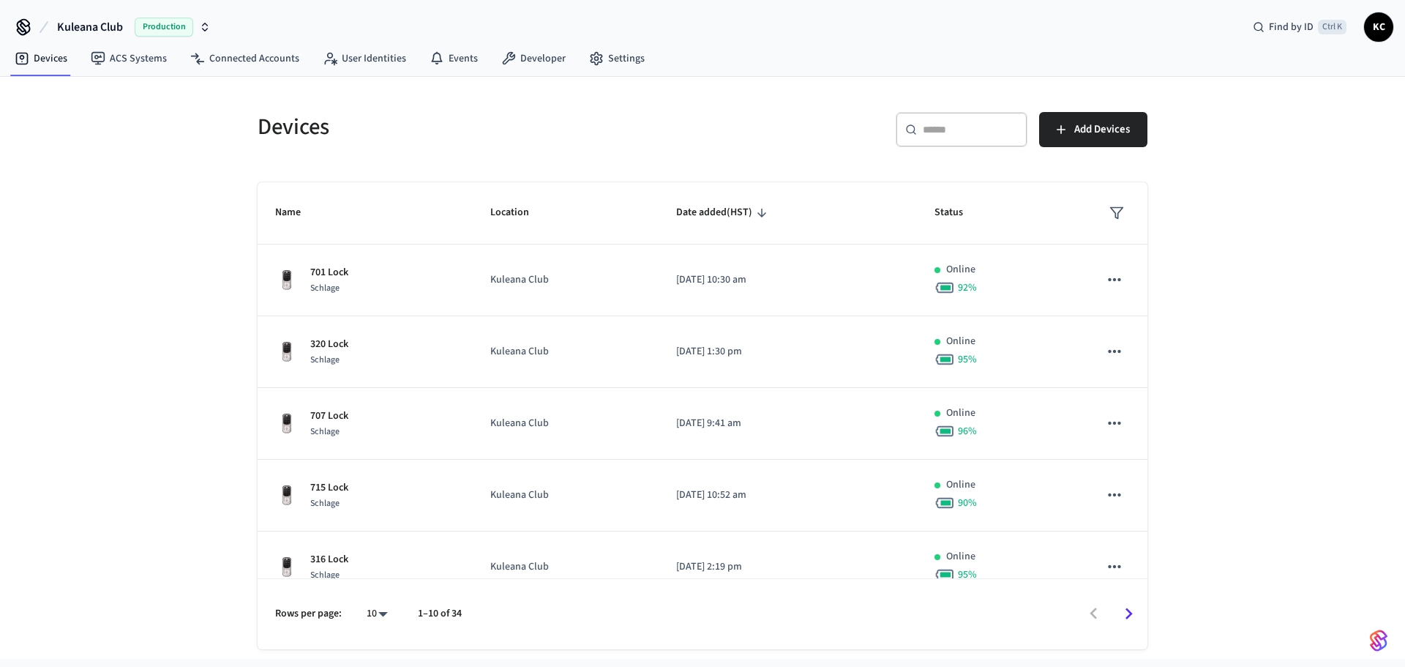
drag, startPoint x: 1125, startPoint y: 111, endPoint x: 1008, endPoint y: 119, distance: 117.4
click at [1113, 113] on div "​ ​ Add Devices" at bounding box center [921, 126] width 454 height 64
drag, startPoint x: 989, startPoint y: 127, endPoint x: 977, endPoint y: 132, distance: 13.5
click at [989, 127] on input "text" at bounding box center [970, 129] width 95 height 15
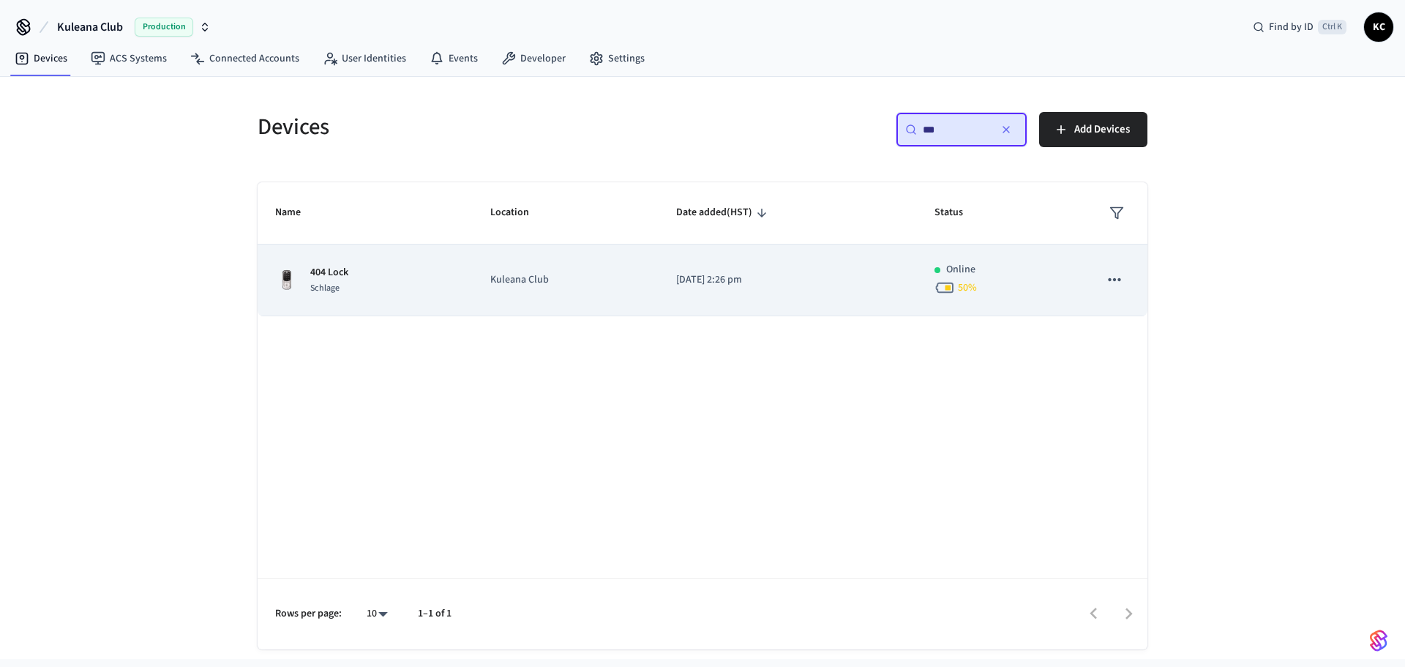
type input "***"
click at [692, 289] on td "[DATE] 2:26 pm" at bounding box center [788, 280] width 258 height 72
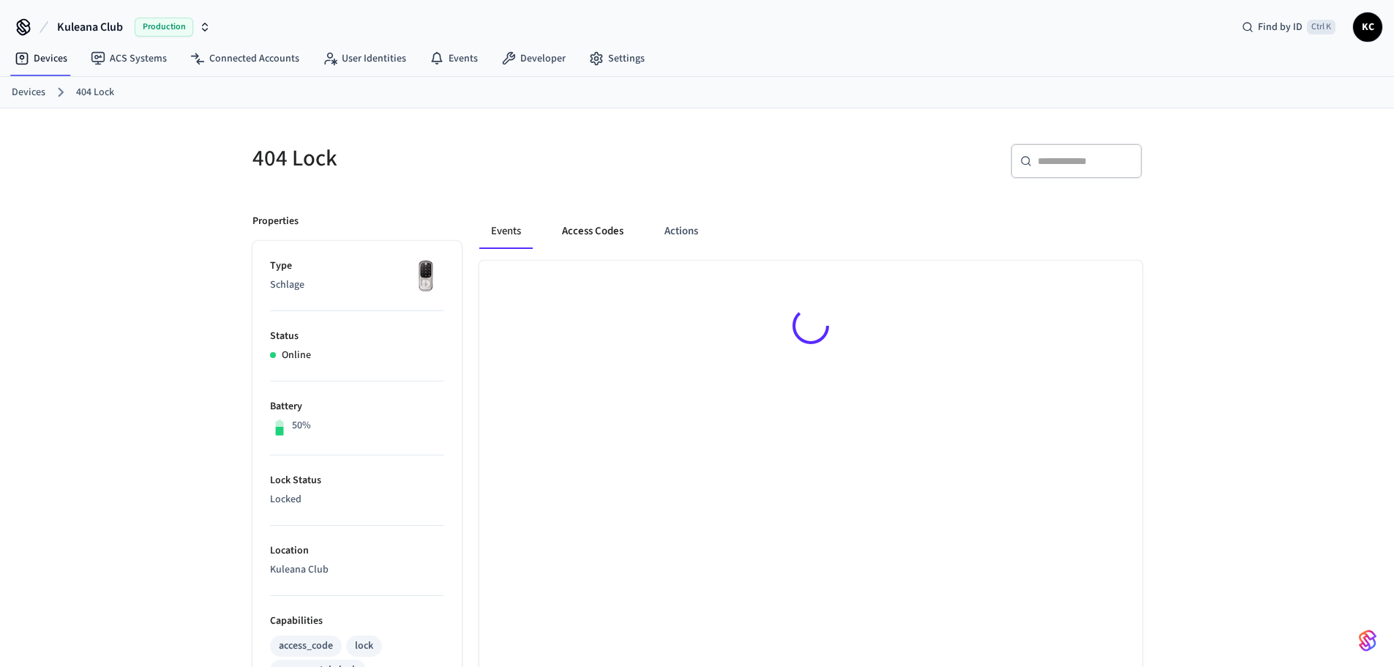
click at [583, 237] on button "Access Codes" at bounding box center [592, 231] width 85 height 35
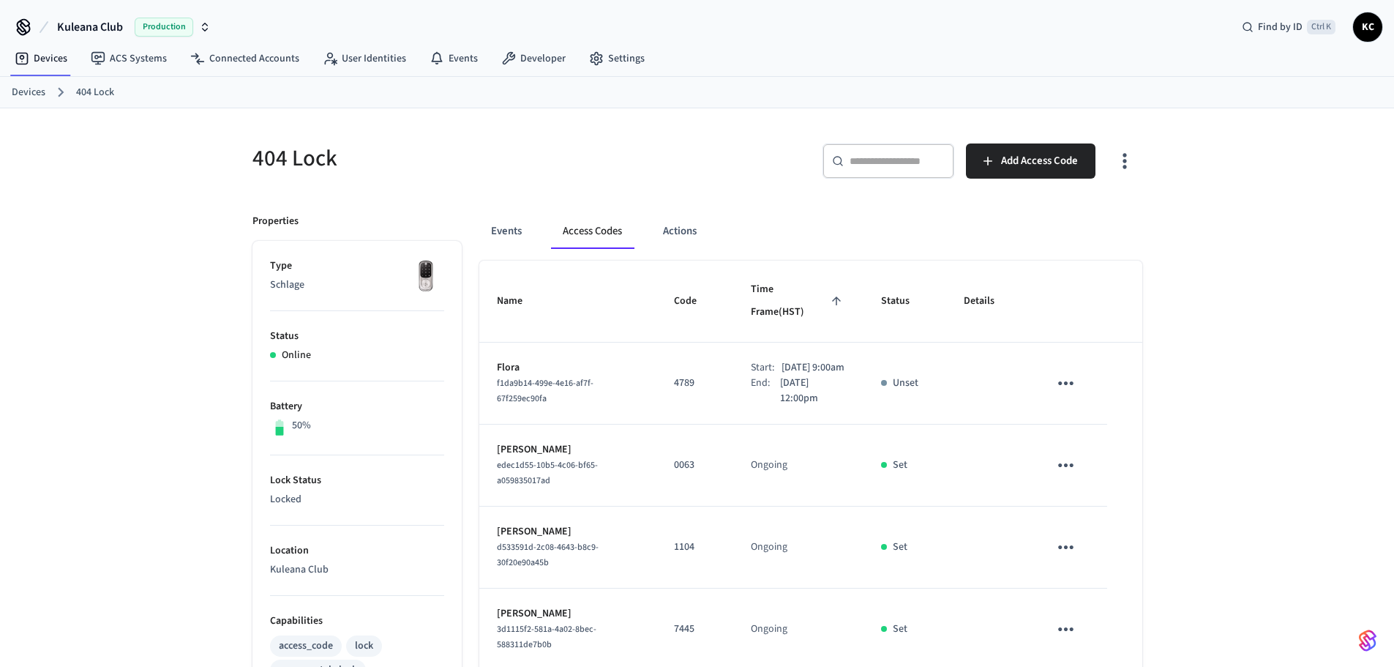
click at [36, 89] on link "Devices" at bounding box center [29, 92] width 34 height 15
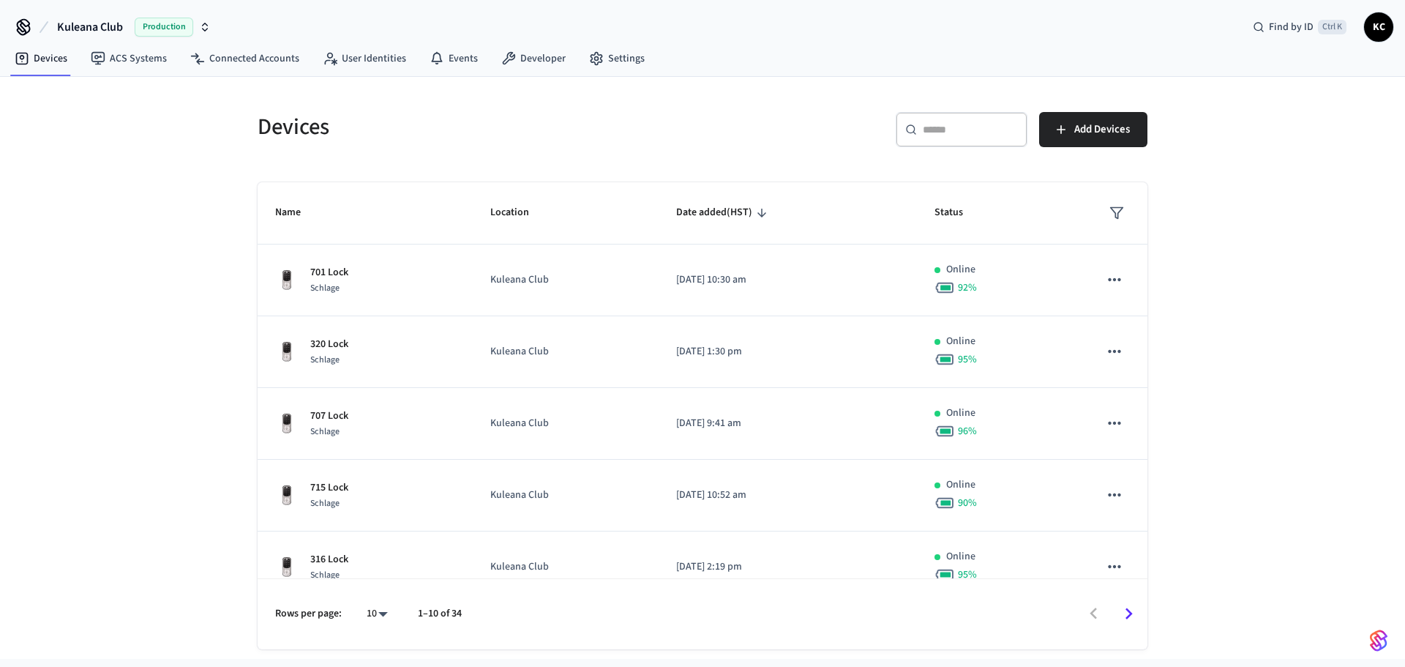
click at [954, 133] on input "text" at bounding box center [970, 129] width 95 height 15
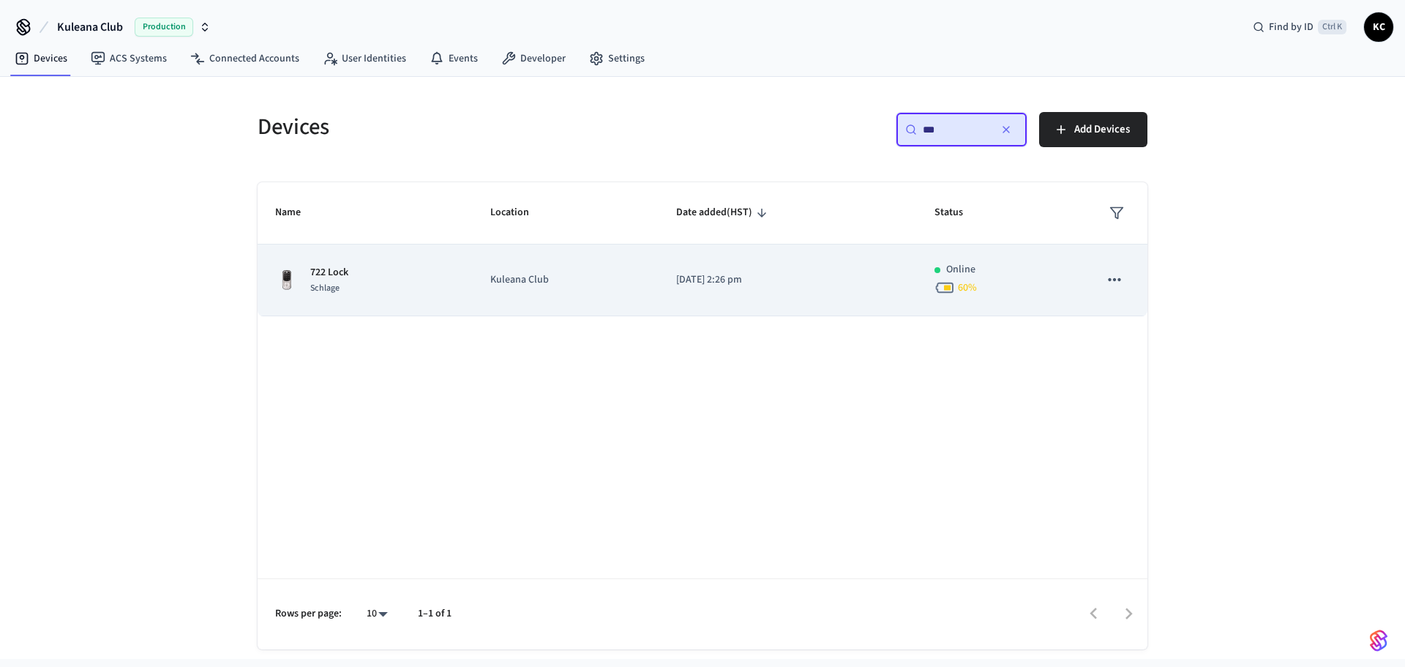
type input "***"
click at [642, 282] on td "Kuleana Club" at bounding box center [566, 280] width 186 height 72
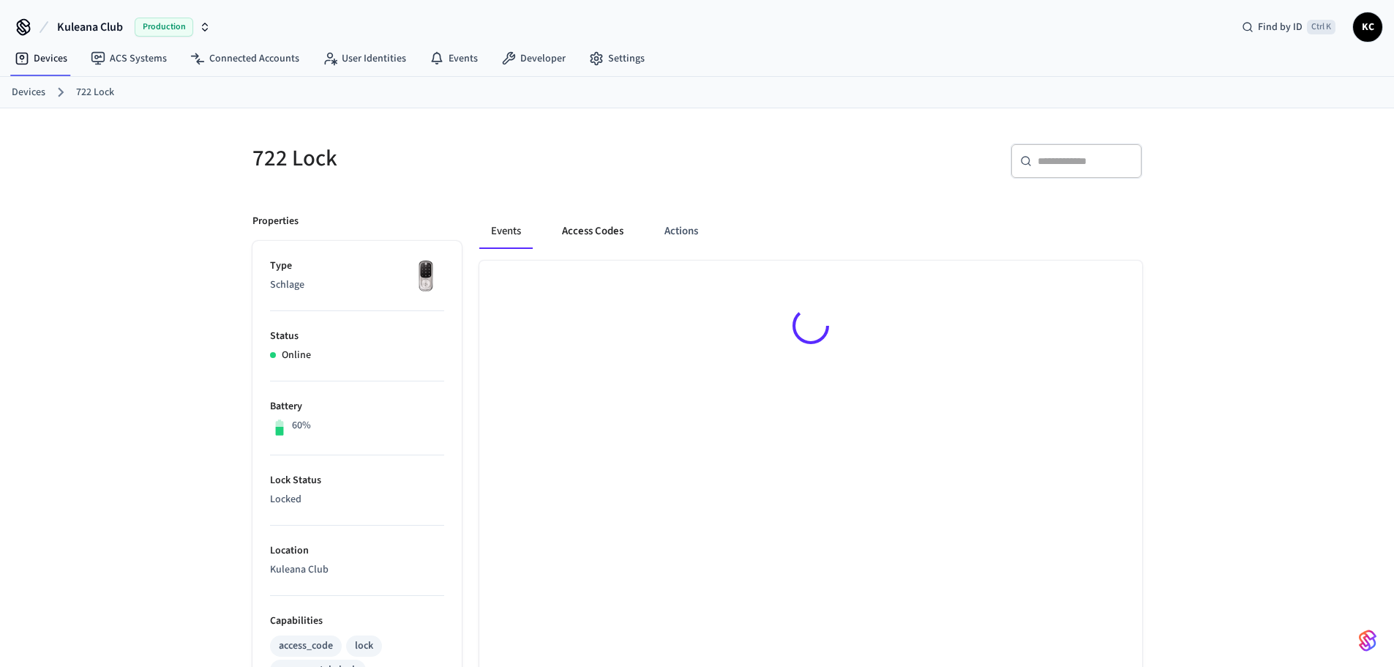
click at [608, 226] on button "Access Codes" at bounding box center [592, 231] width 85 height 35
